Goal: Task Accomplishment & Management: Manage account settings

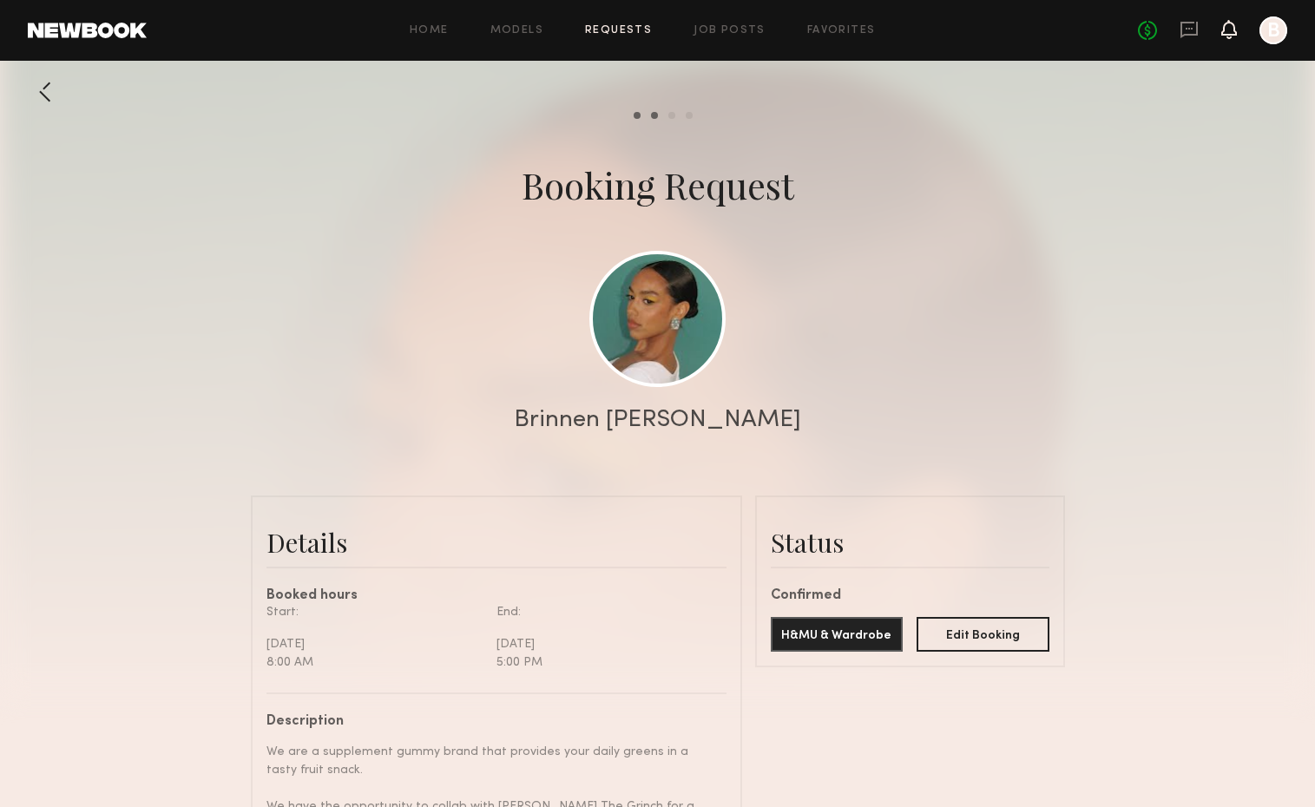
click at [1227, 34] on icon at bounding box center [1229, 29] width 14 height 12
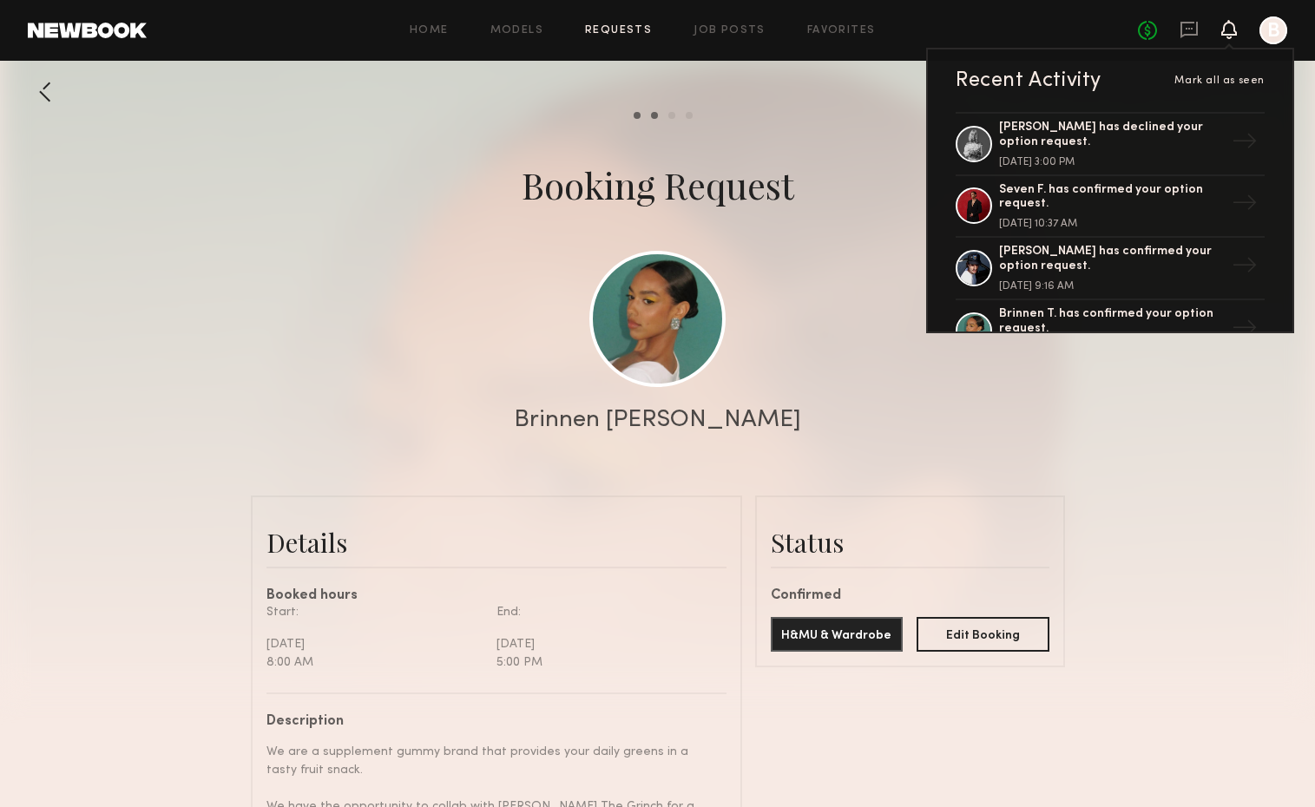
click at [1204, 28] on div "No fees up to $5,000 Recent Activity Mark all as seen [PERSON_NAME] has decline…" at bounding box center [1212, 30] width 149 height 28
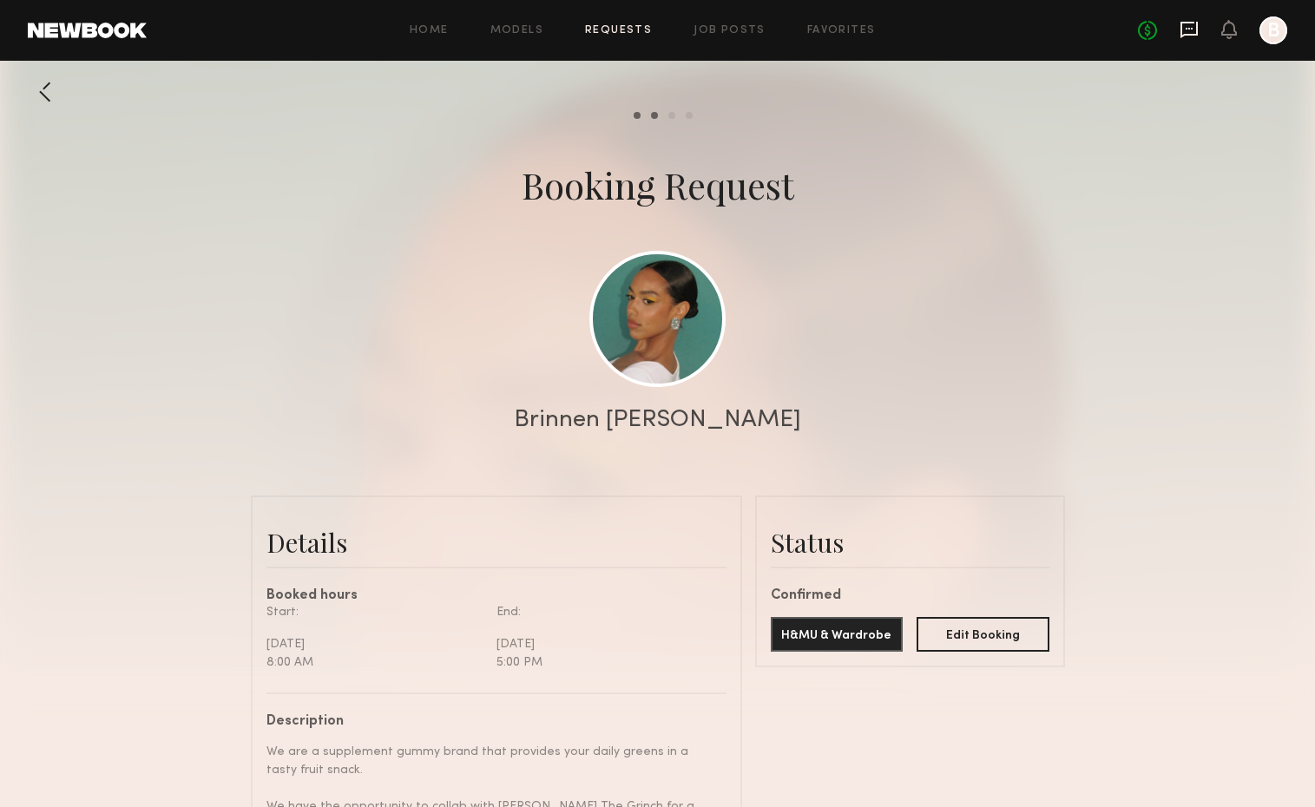
click at [1195, 28] on icon at bounding box center [1188, 29] width 19 height 19
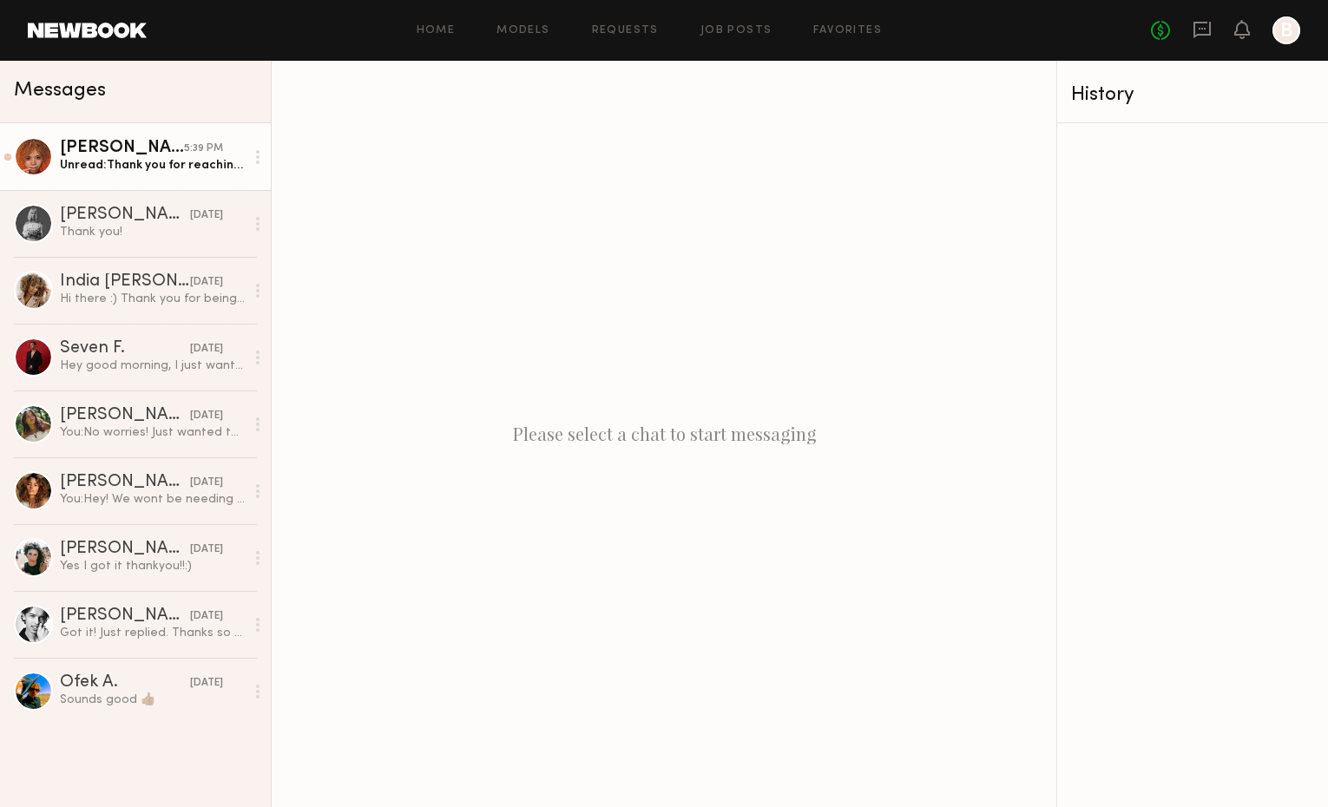
click at [112, 158] on div "Unread: Thank you for reaching out to me! I’m very interested and excited for t…" at bounding box center [152, 165] width 185 height 16
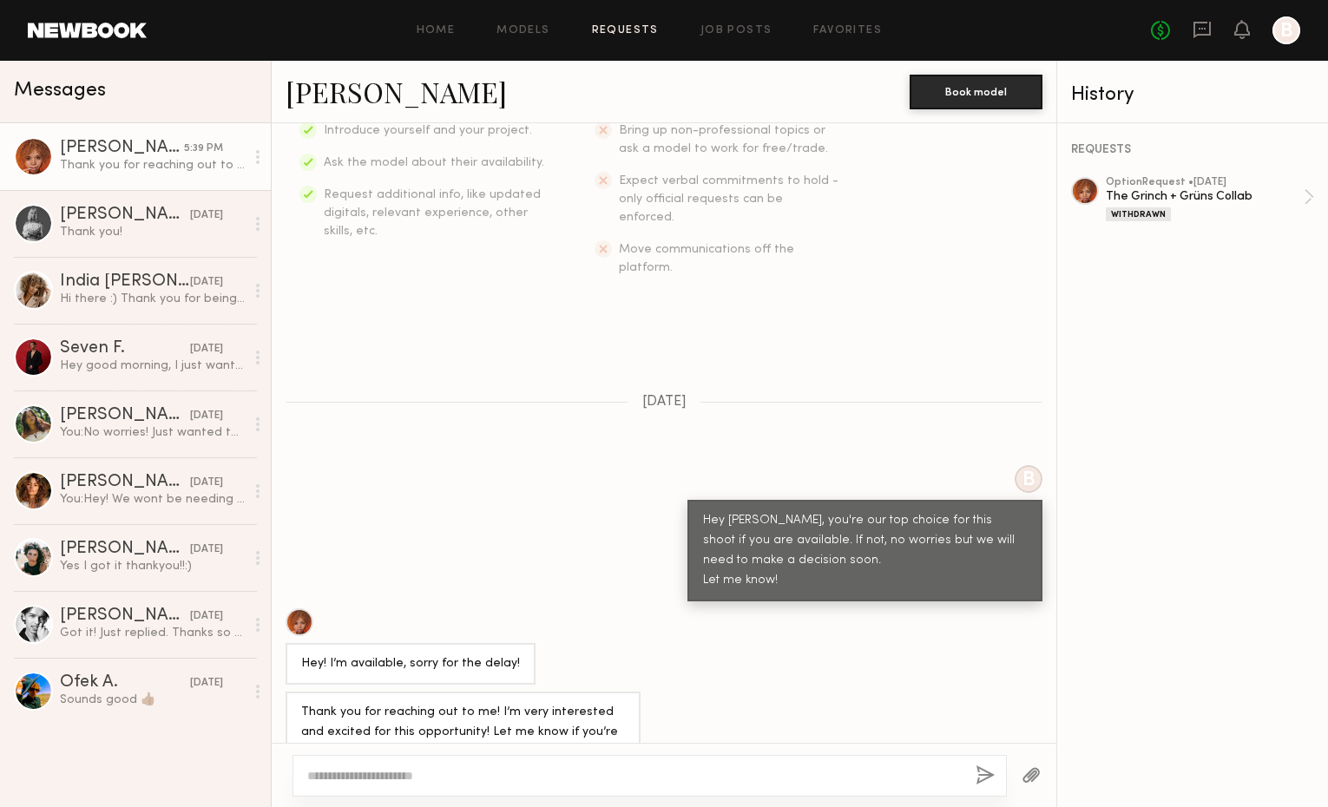
click at [635, 33] on link "Requests" at bounding box center [625, 30] width 67 height 11
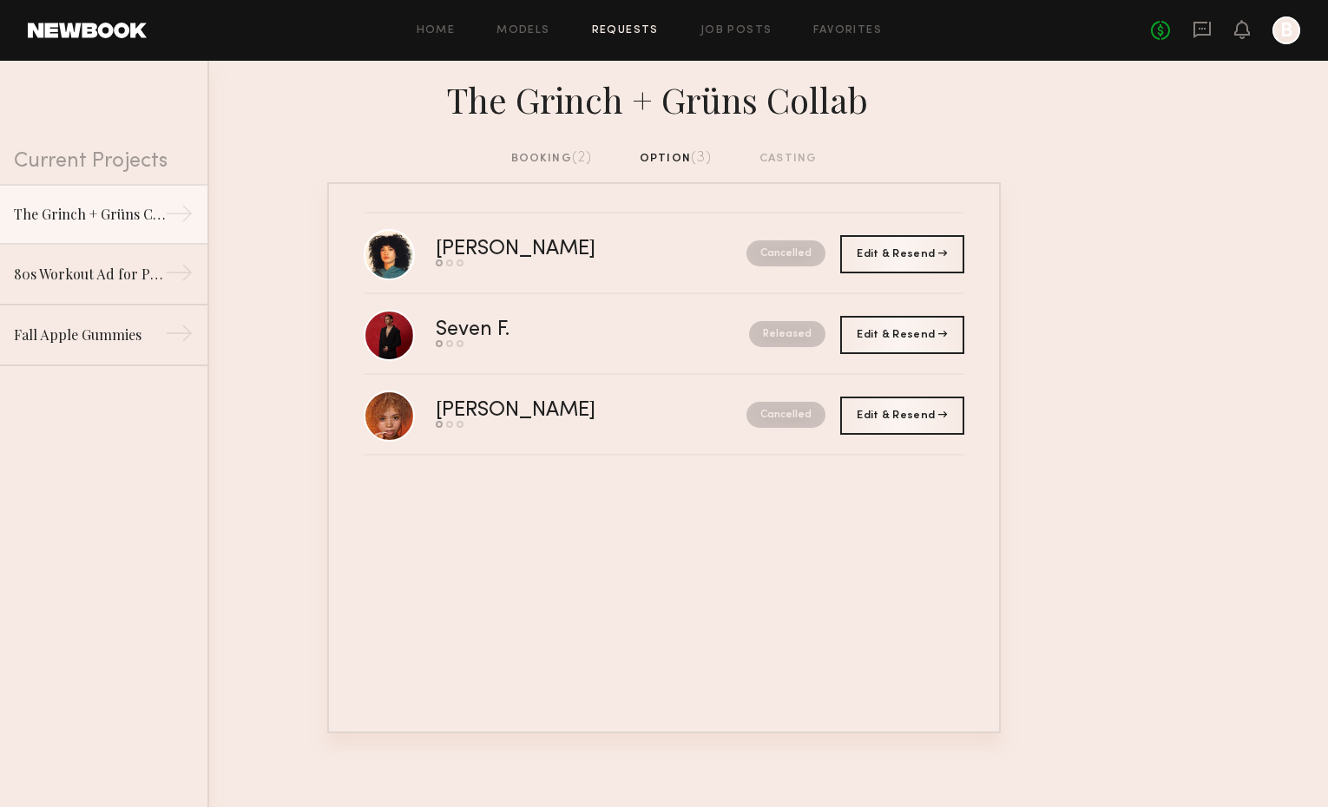
click at [569, 162] on div "booking (2)" at bounding box center [552, 158] width 82 height 19
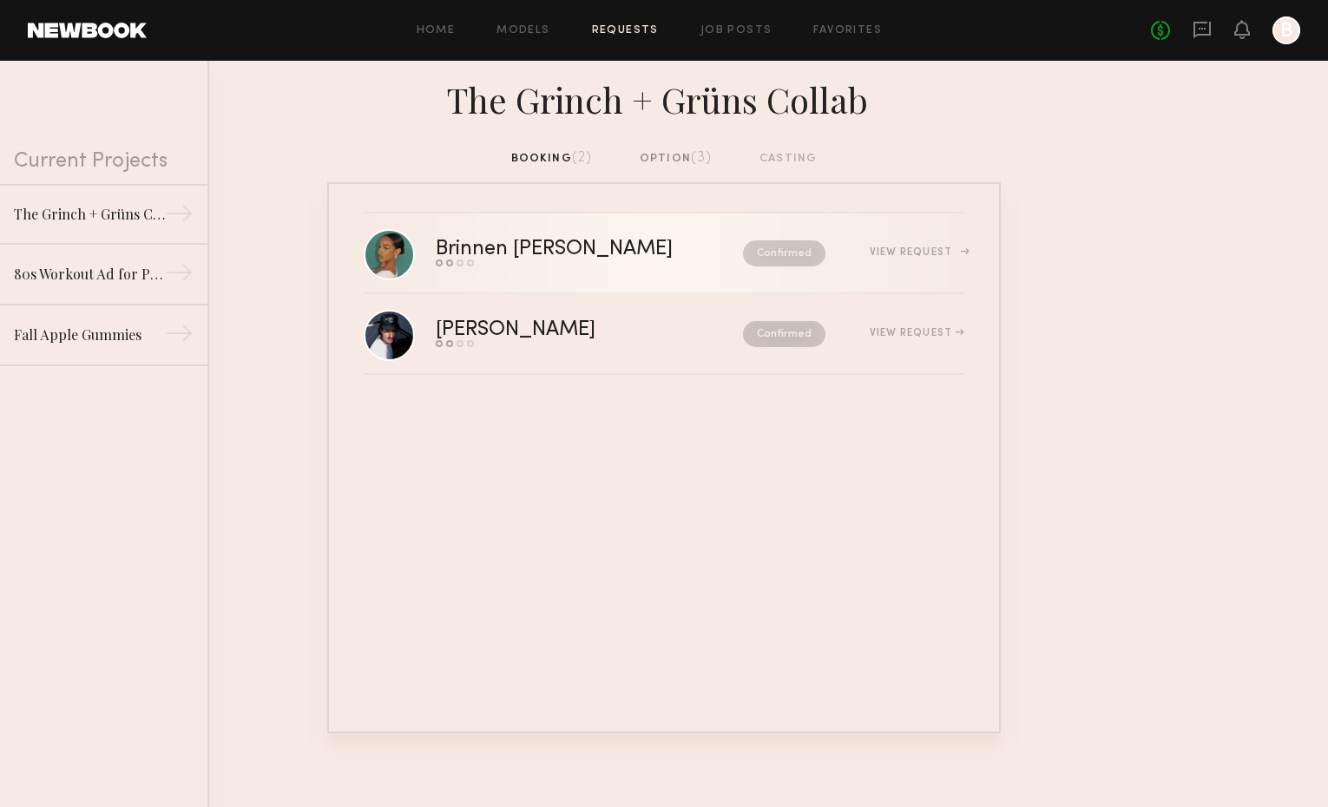
click at [519, 255] on div "Brinnen [PERSON_NAME]" at bounding box center [572, 249] width 272 height 20
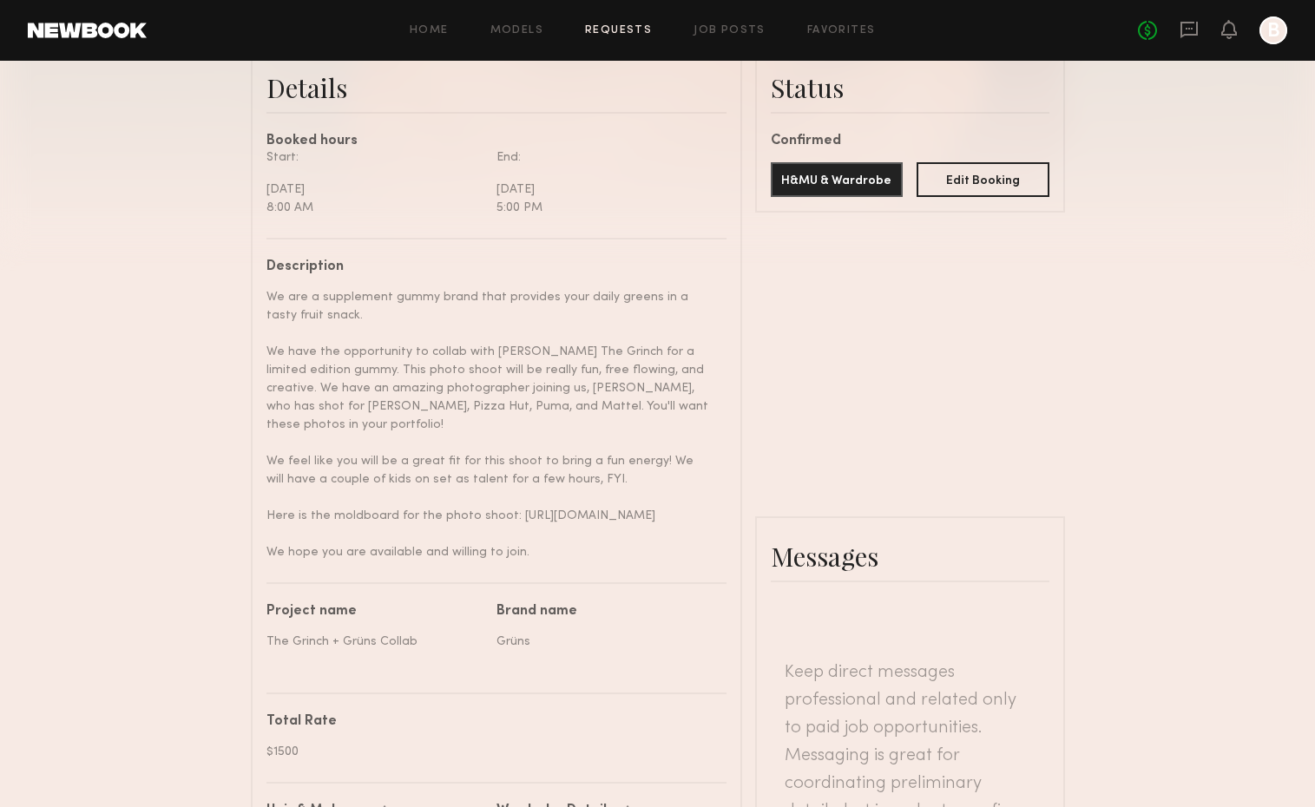
scroll to position [470, 0]
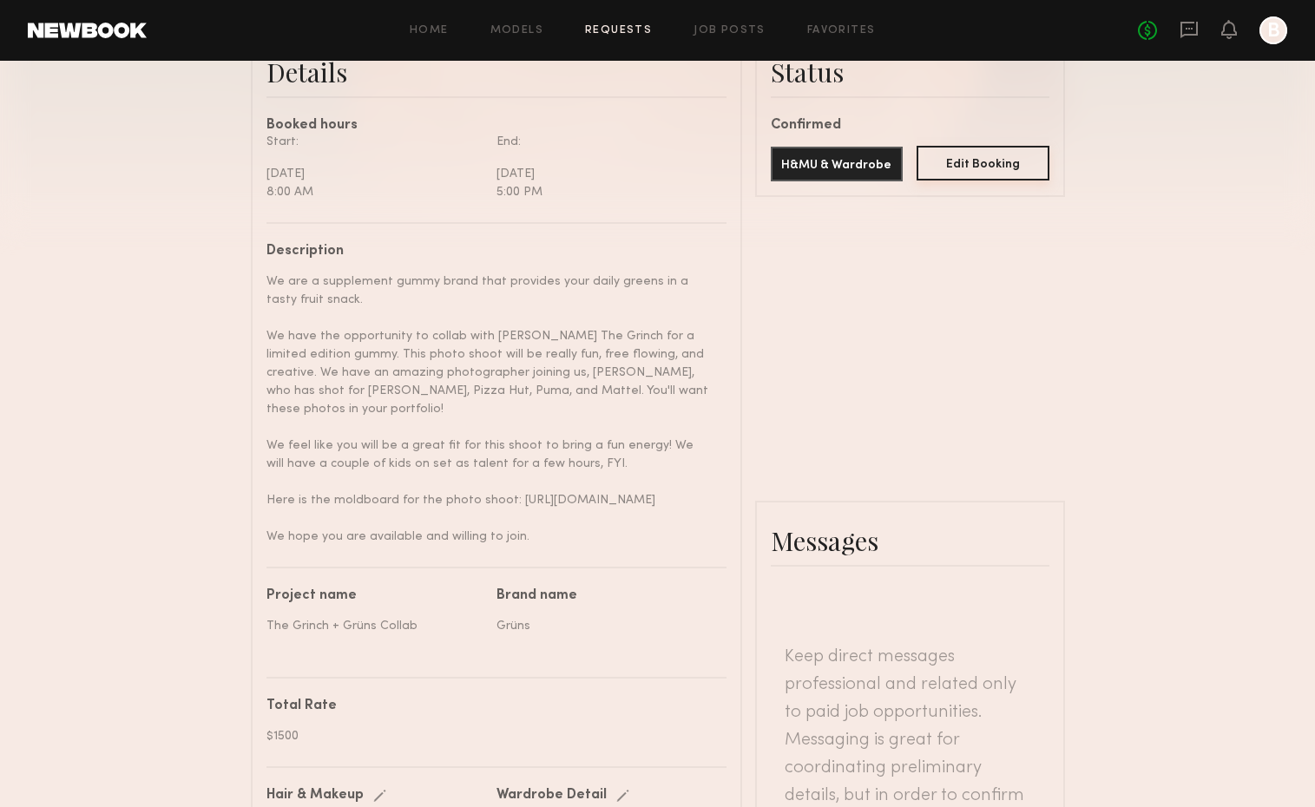
click at [982, 174] on button "Edit Booking" at bounding box center [982, 163] width 133 height 35
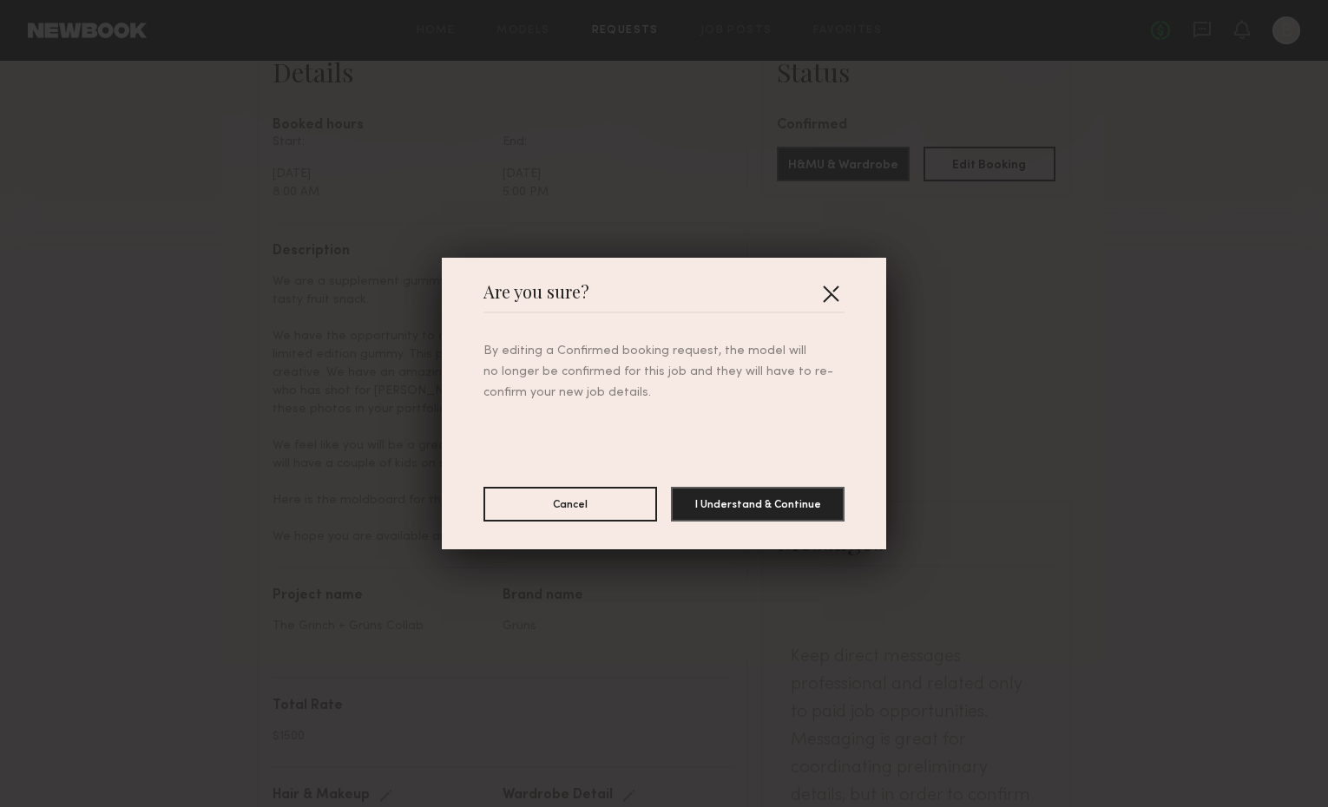
click at [828, 290] on button "button" at bounding box center [831, 293] width 28 height 28
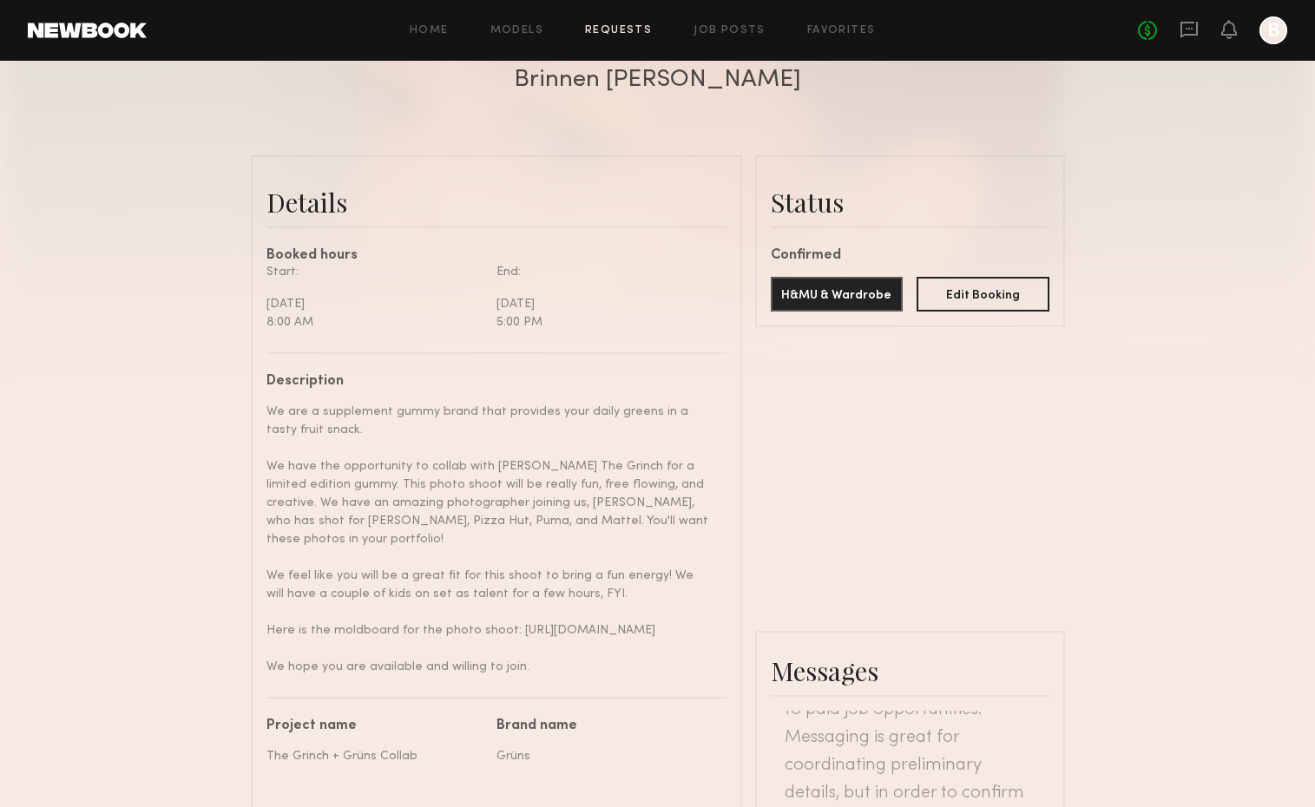
scroll to position [339, 0]
click at [978, 292] on button "Edit Booking" at bounding box center [982, 294] width 133 height 35
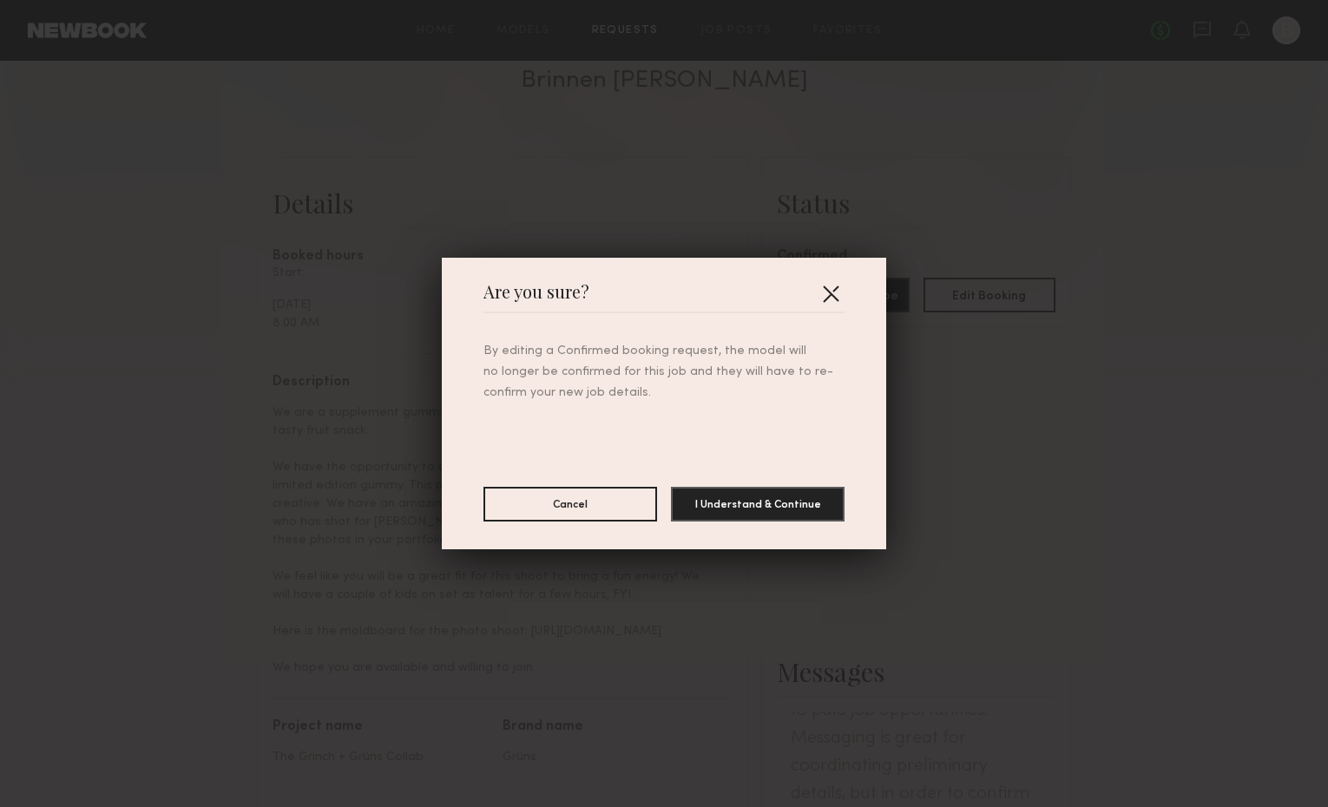
click at [824, 283] on button "button" at bounding box center [831, 293] width 28 height 28
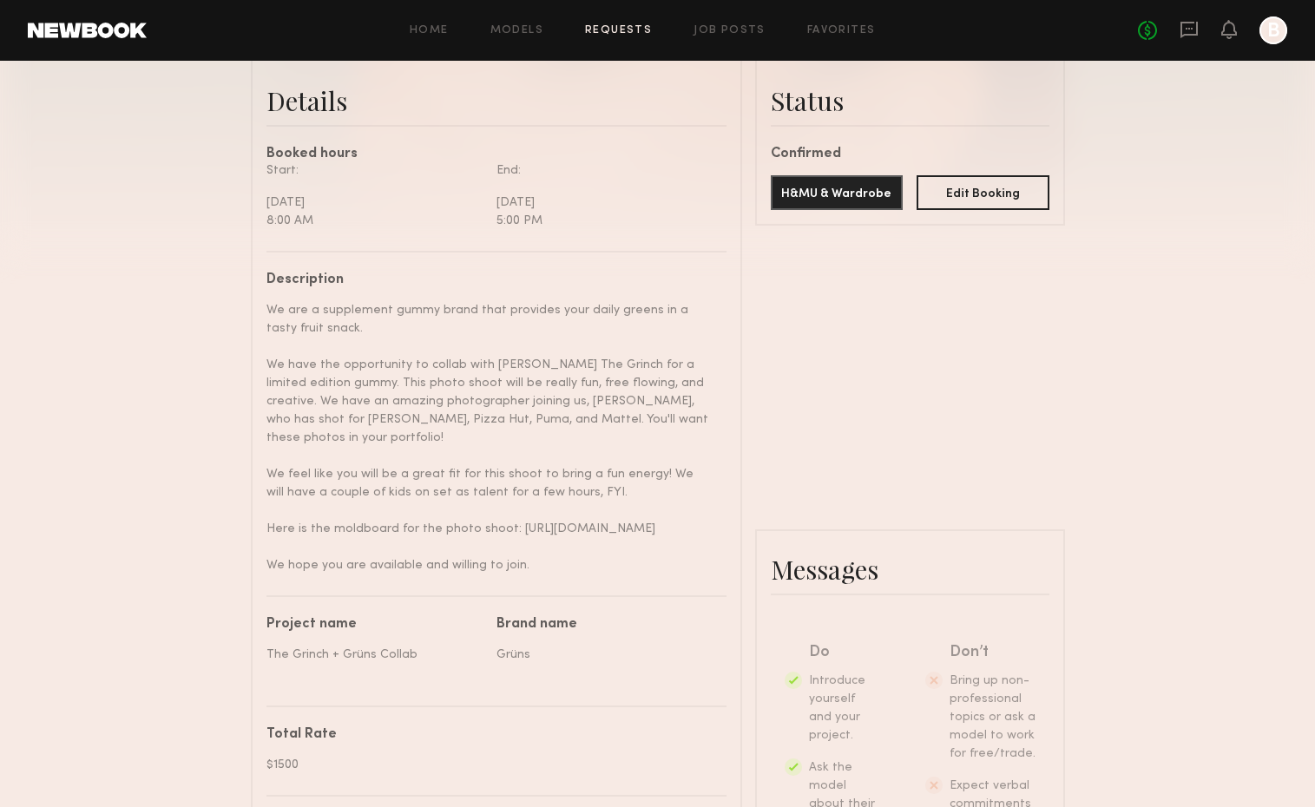
scroll to position [442, 0]
click at [967, 183] on button "Edit Booking" at bounding box center [982, 191] width 133 height 35
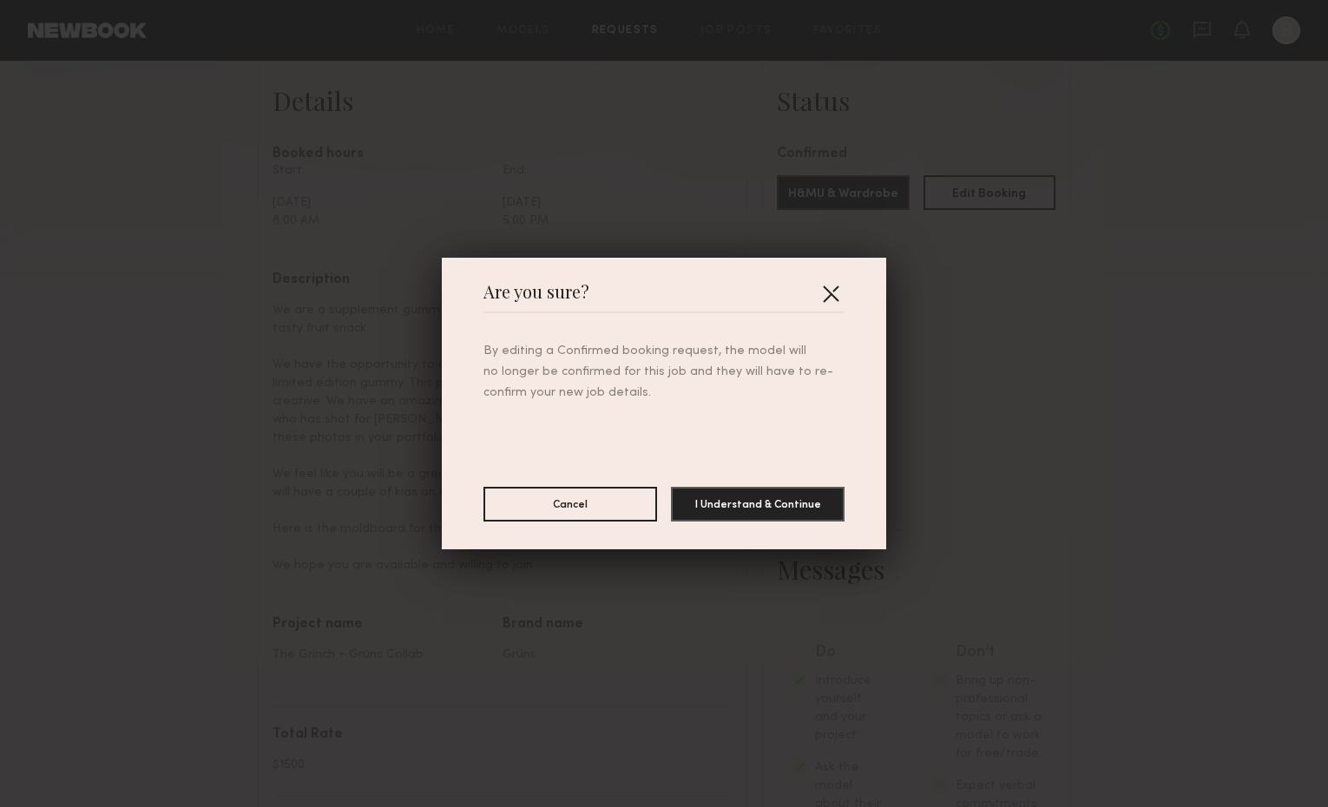
click at [825, 292] on button "button" at bounding box center [831, 293] width 28 height 28
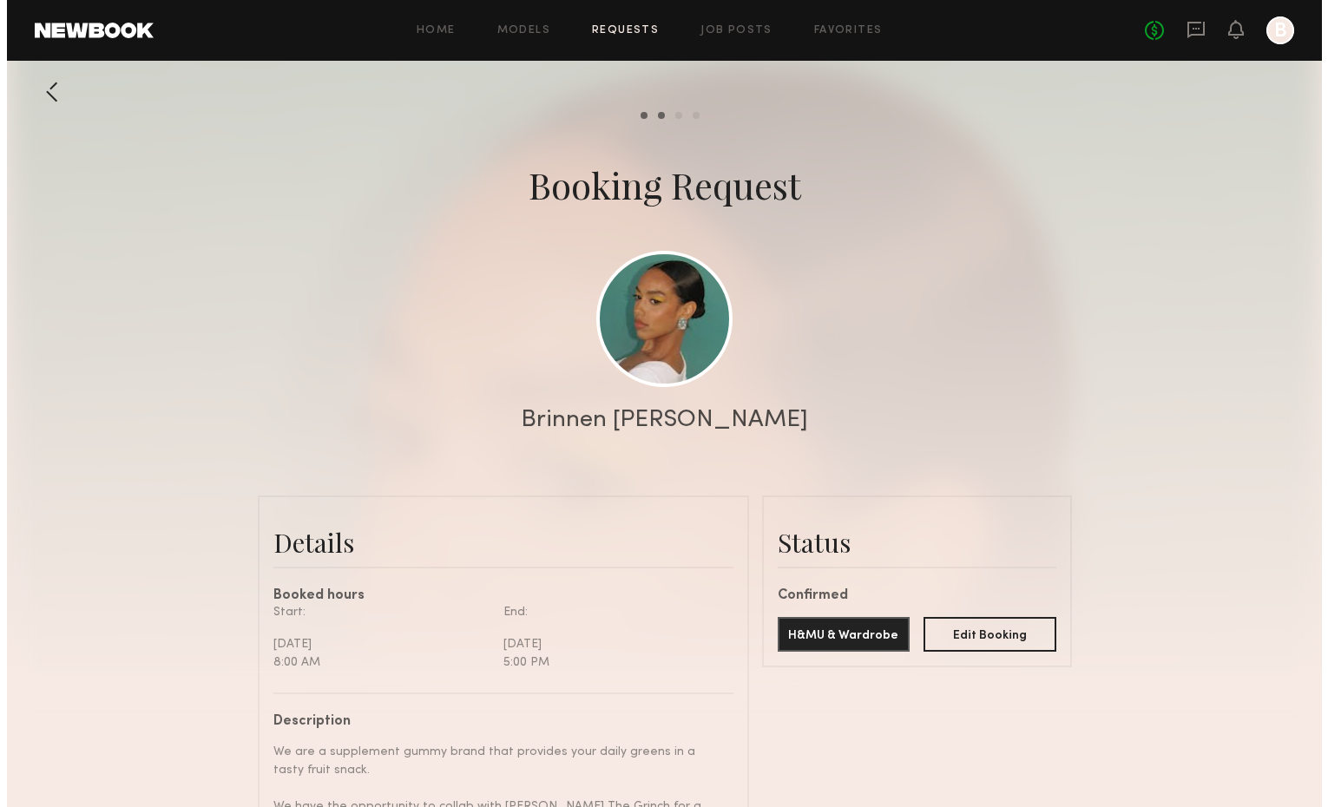
scroll to position [0, 0]
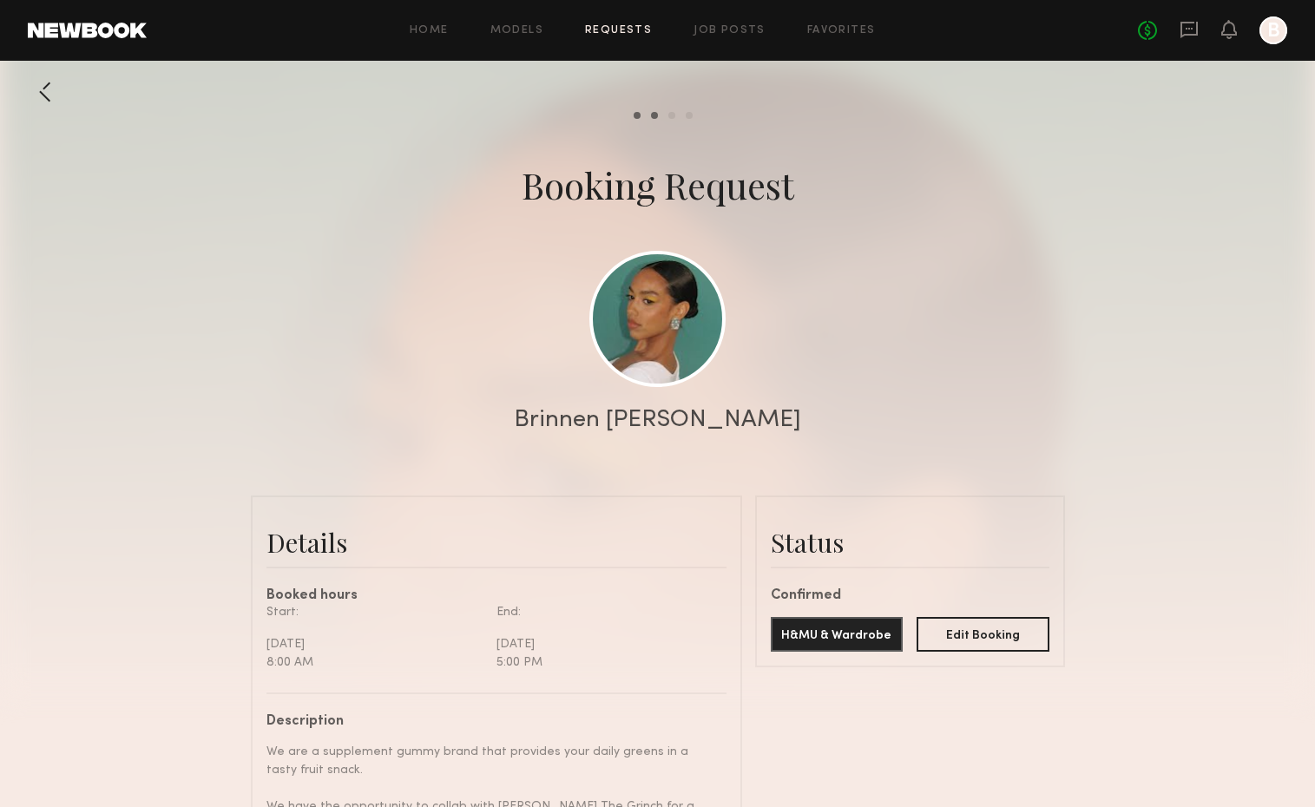
click at [40, 95] on div at bounding box center [45, 92] width 35 height 35
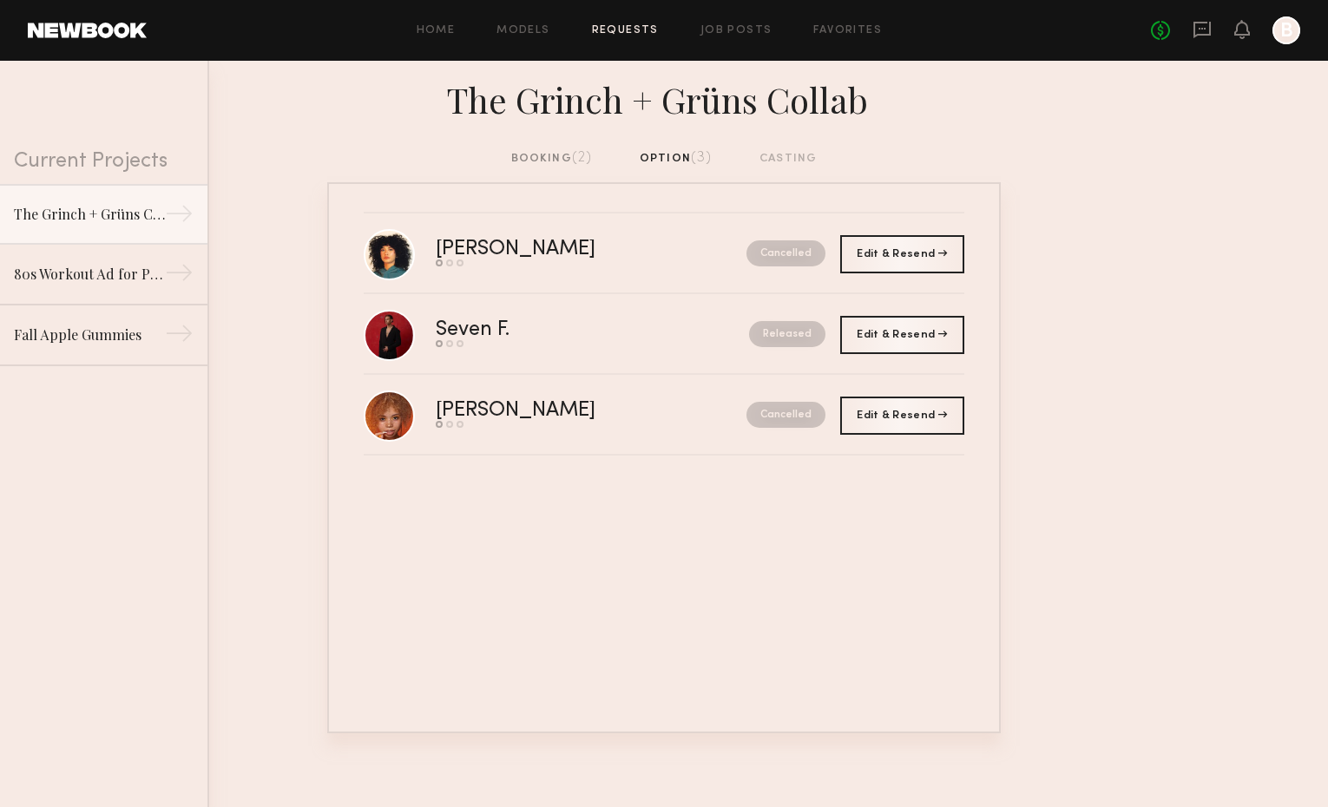
click at [575, 156] on span "(2)" at bounding box center [582, 158] width 21 height 14
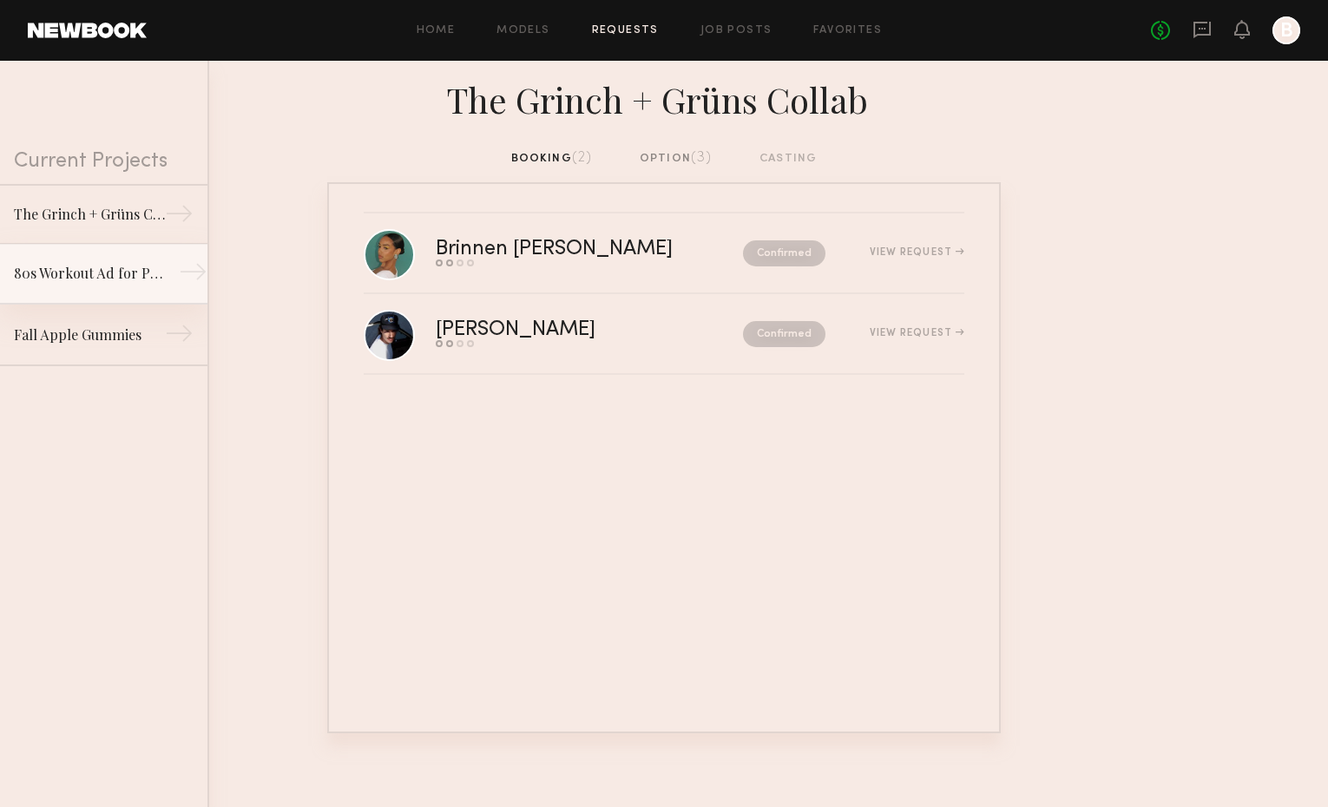
click at [136, 283] on div "80s Workout Ad for Preworkout Gummy" at bounding box center [89, 273] width 151 height 21
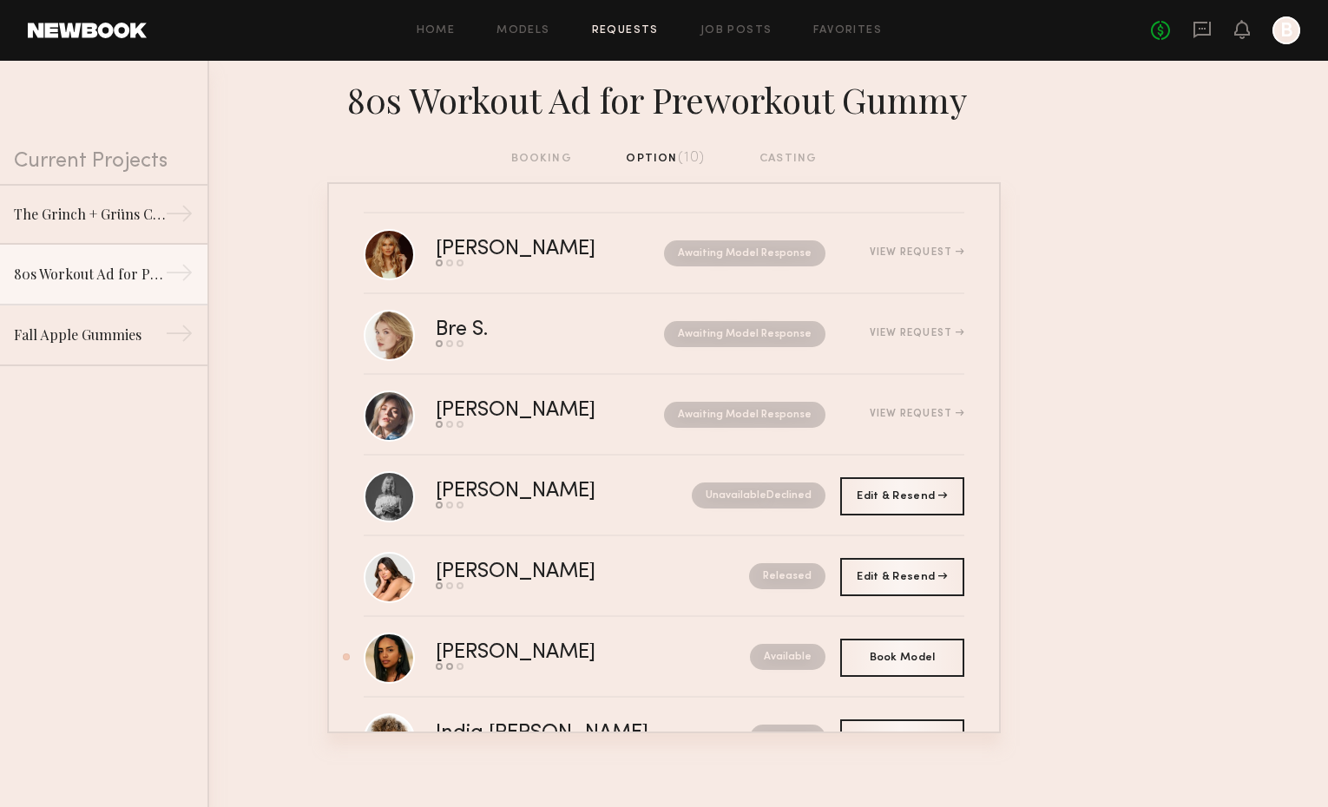
click at [521, 160] on div "booking option (10) casting" at bounding box center [664, 158] width 306 height 19
click at [532, 154] on div "booking option (10) casting" at bounding box center [664, 158] width 306 height 19
click at [547, 157] on div "booking option (10) casting" at bounding box center [664, 158] width 306 height 19
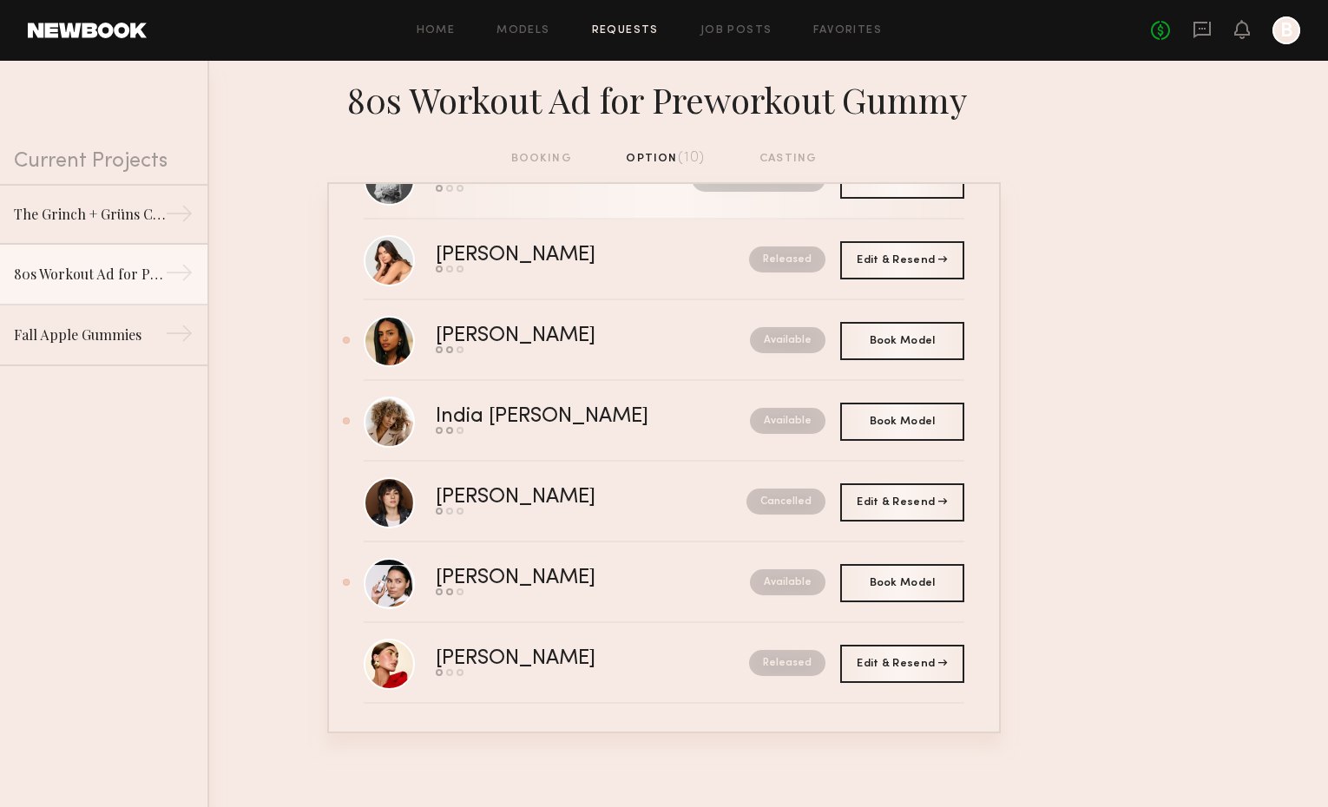
scroll to position [317, 0]
